Goal: Task Accomplishment & Management: Use online tool/utility

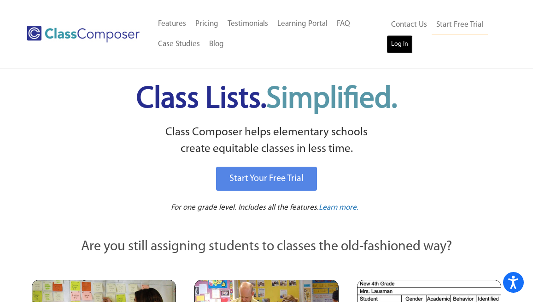
click at [398, 39] on link "Log In" at bounding box center [400, 44] width 26 height 18
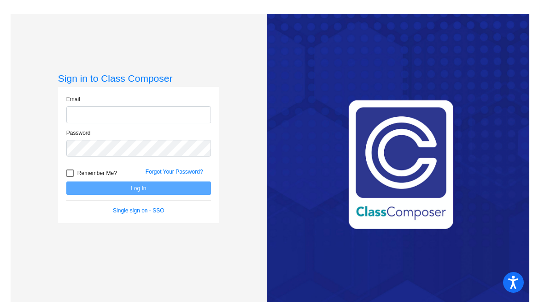
type input "mvarney@mbgsd.org"
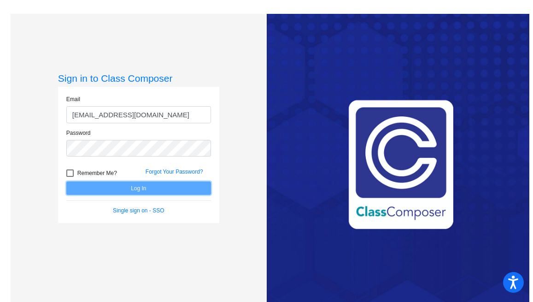
click at [140, 194] on button "Log In" at bounding box center [138, 187] width 145 height 13
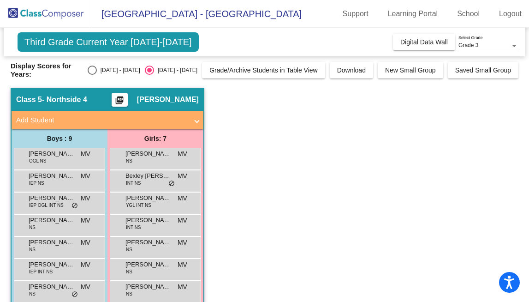
click at [97, 70] on div "Select an option" at bounding box center [92, 69] width 9 height 9
click at [92, 75] on input "2024 - 2025" at bounding box center [92, 75] width 0 height 0
radio input "true"
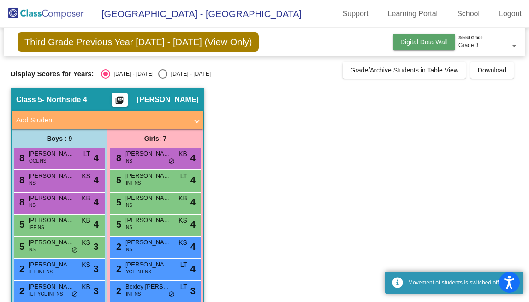
click at [412, 39] on span "Digital Data Wall" at bounding box center [423, 41] width 47 height 7
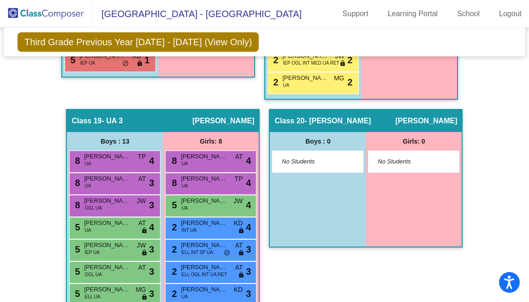
scroll to position [3012, 0]
